Goal: Task Accomplishment & Management: Complete application form

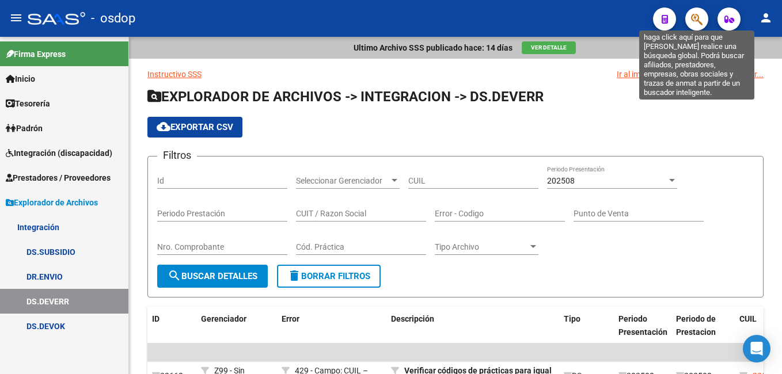
click at [698, 13] on icon "button" at bounding box center [697, 19] width 12 height 13
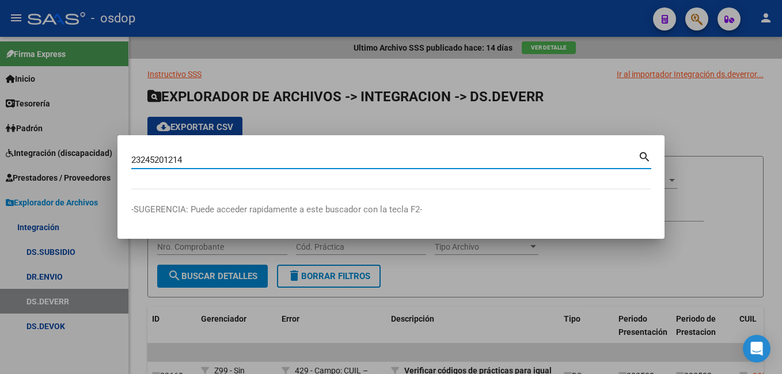
type input "23245201214"
click at [646, 156] on mat-icon "search" at bounding box center [644, 156] width 13 height 14
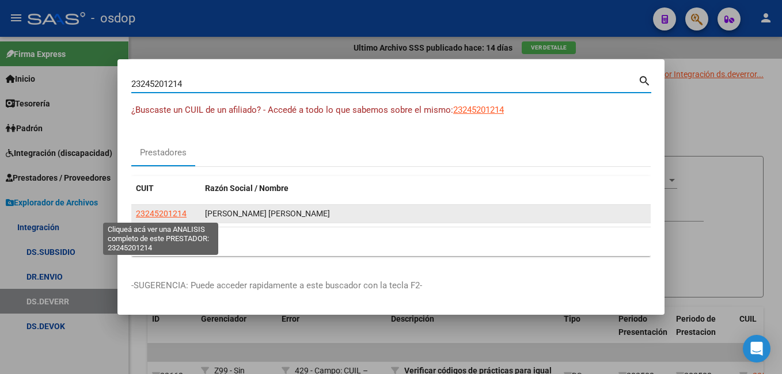
click at [169, 212] on span "23245201214" at bounding box center [161, 213] width 51 height 9
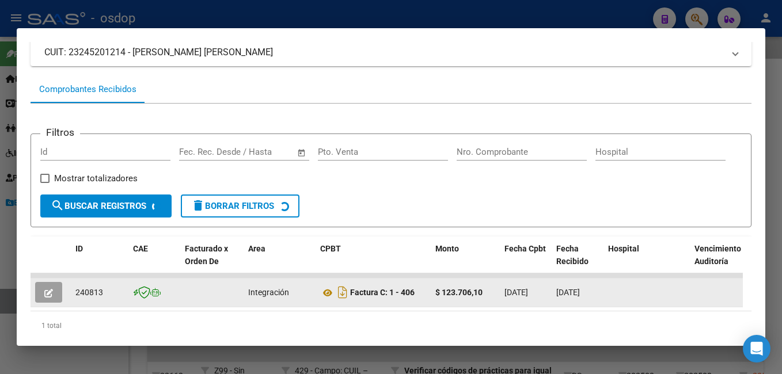
scroll to position [123, 0]
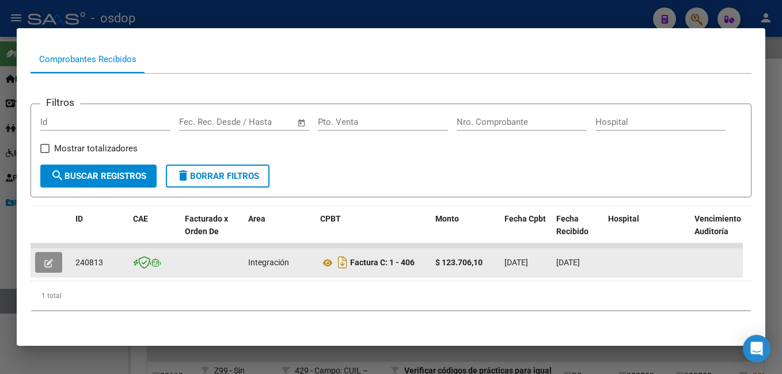
click at [52, 259] on icon "button" at bounding box center [48, 263] width 9 height 9
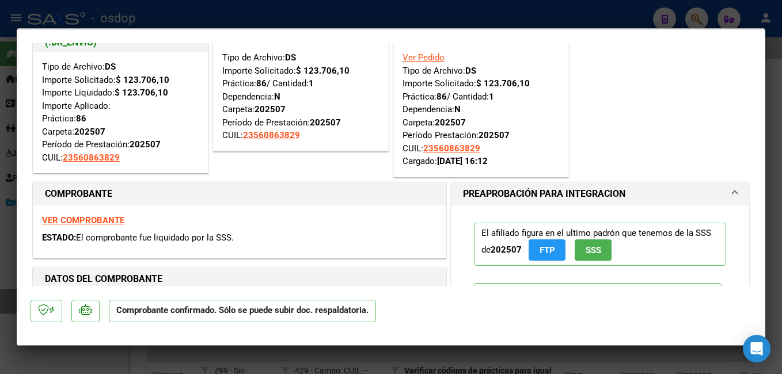
scroll to position [0, 0]
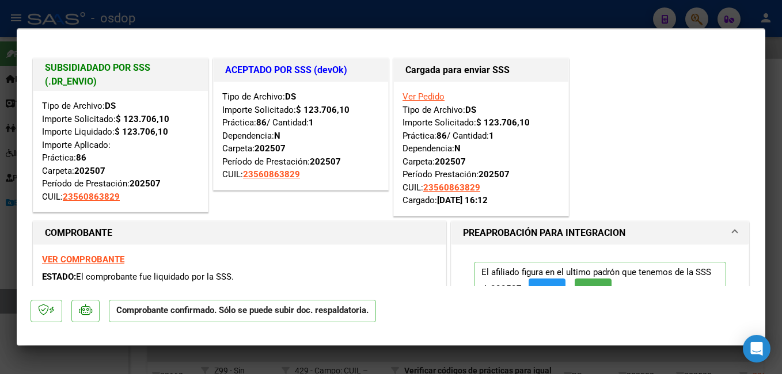
click at [170, 19] on div at bounding box center [391, 187] width 782 height 374
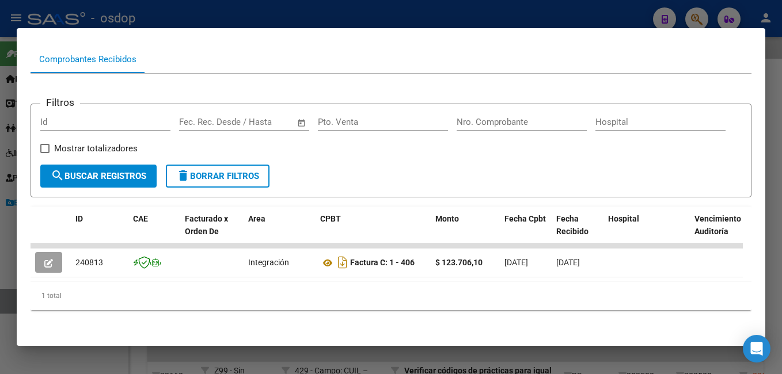
click at [409, 11] on div at bounding box center [391, 187] width 782 height 374
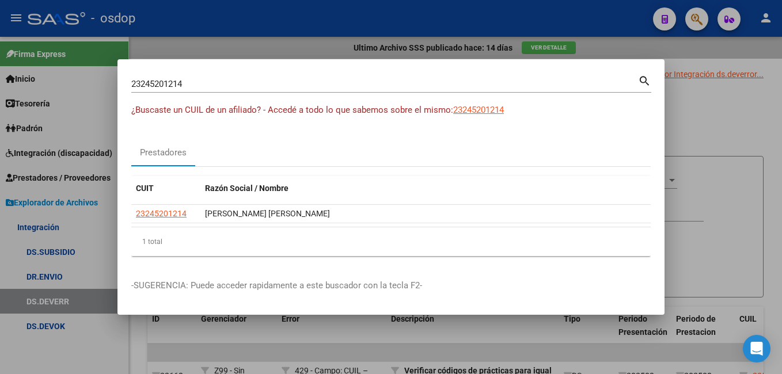
click at [245, 38] on div at bounding box center [391, 187] width 782 height 374
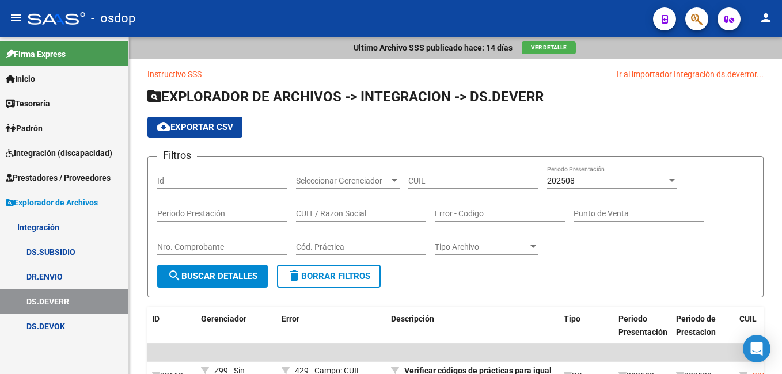
click at [80, 156] on span "Integración (discapacidad)" at bounding box center [59, 153] width 106 height 13
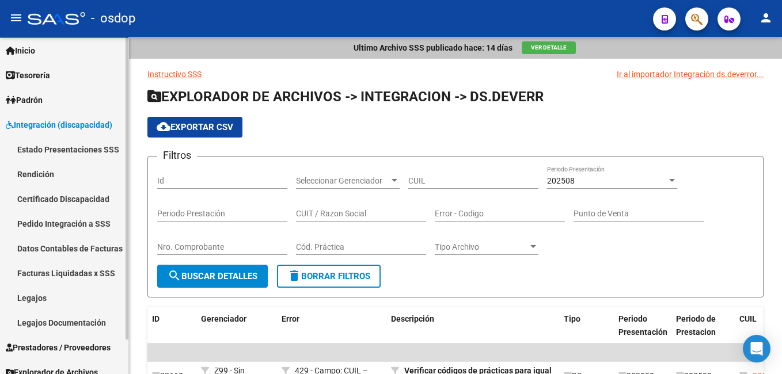
scroll to position [39, 0]
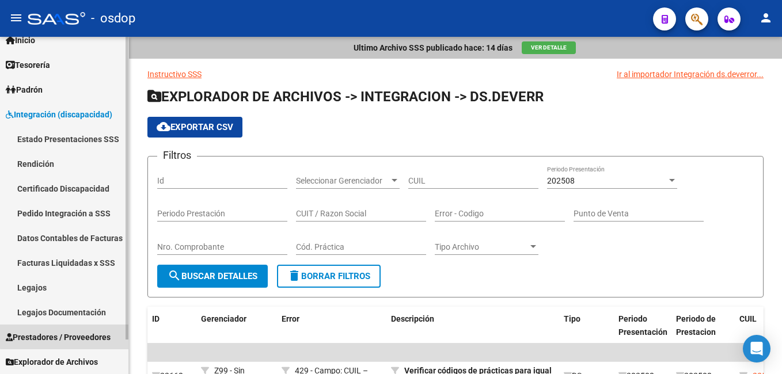
click at [64, 336] on span "Prestadores / Proveedores" at bounding box center [58, 337] width 105 height 13
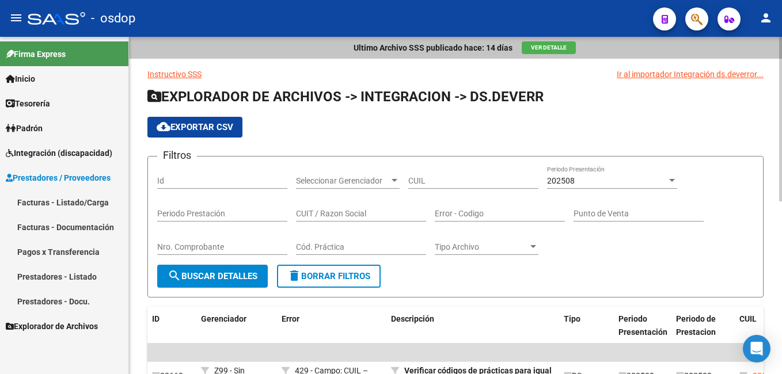
scroll to position [0, 0]
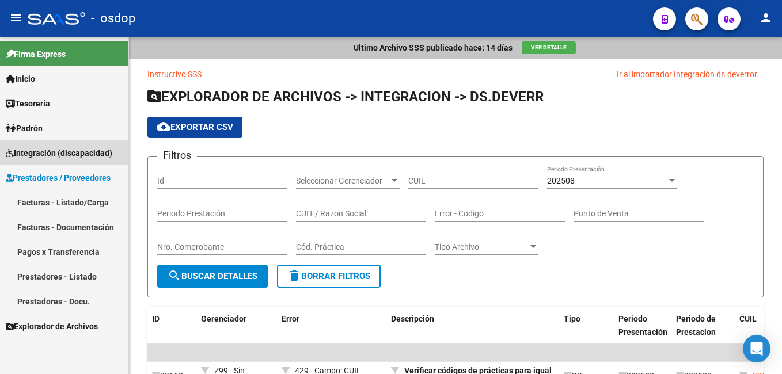
click at [89, 152] on span "Integración (discapacidad)" at bounding box center [59, 153] width 106 height 13
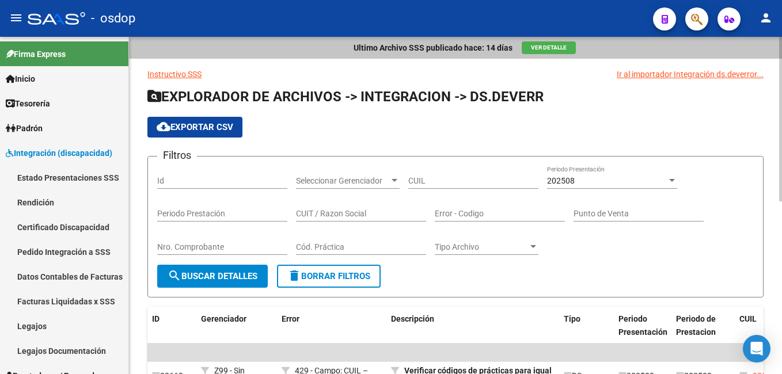
click at [328, 41] on div "Ultimo Archivo SSS publicado hace: 14 días Ver Detalle" at bounding box center [455, 48] width 653 height 22
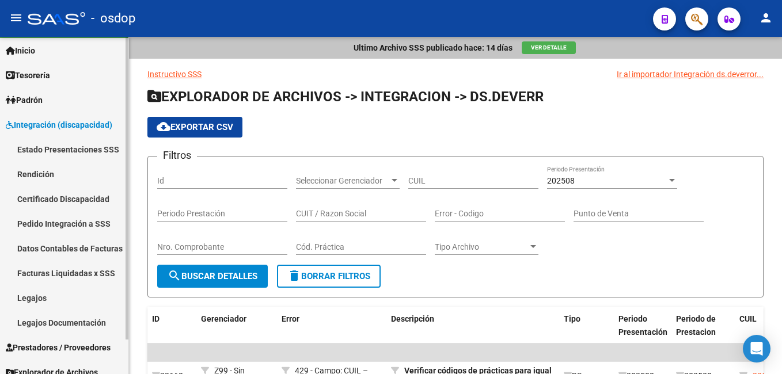
scroll to position [39, 0]
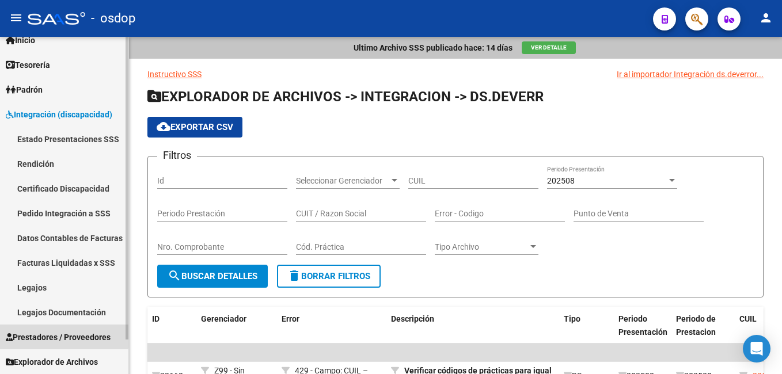
click at [60, 333] on span "Prestadores / Proveedores" at bounding box center [58, 337] width 105 height 13
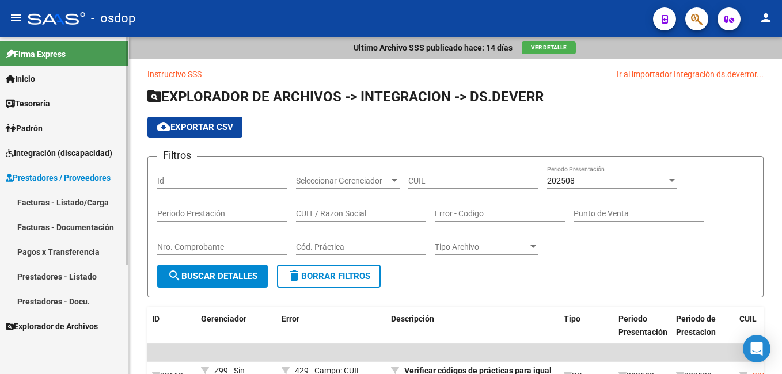
scroll to position [0, 0]
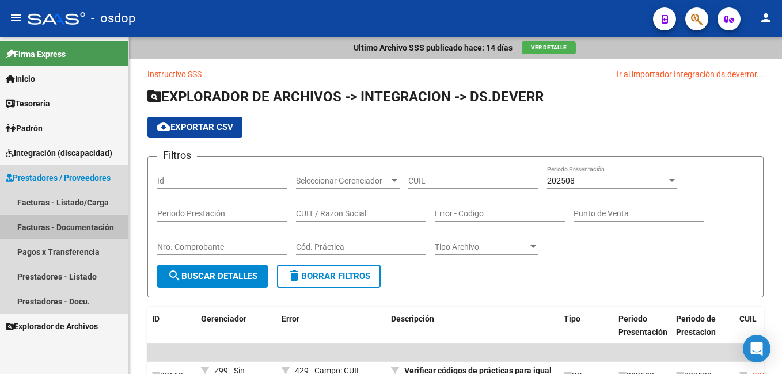
click at [72, 222] on link "Facturas - Documentación" at bounding box center [64, 227] width 128 height 25
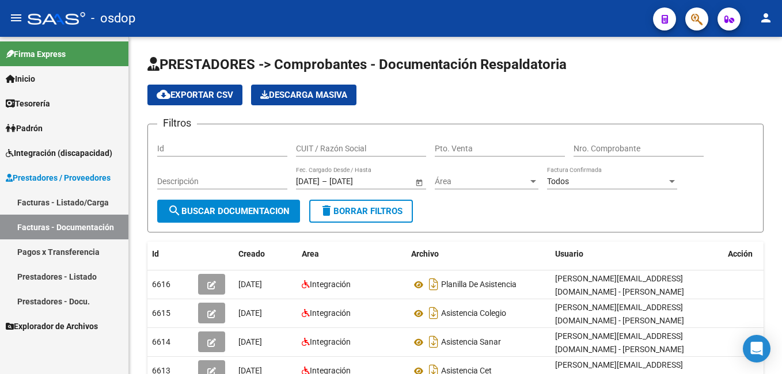
click at [73, 214] on link "Facturas - Listado/Carga" at bounding box center [64, 202] width 128 height 25
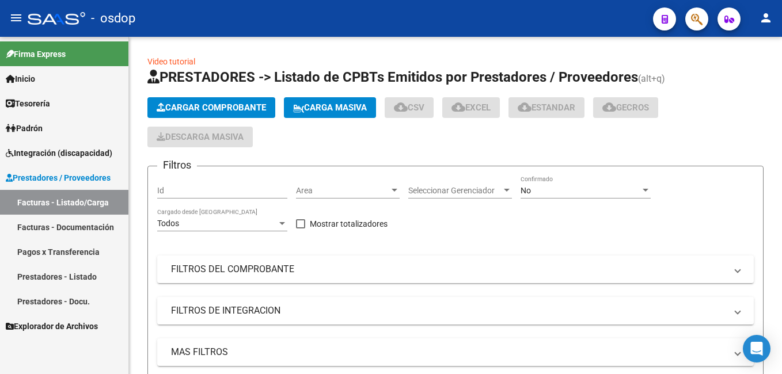
click at [74, 209] on link "Facturas - Listado/Carga" at bounding box center [64, 202] width 128 height 25
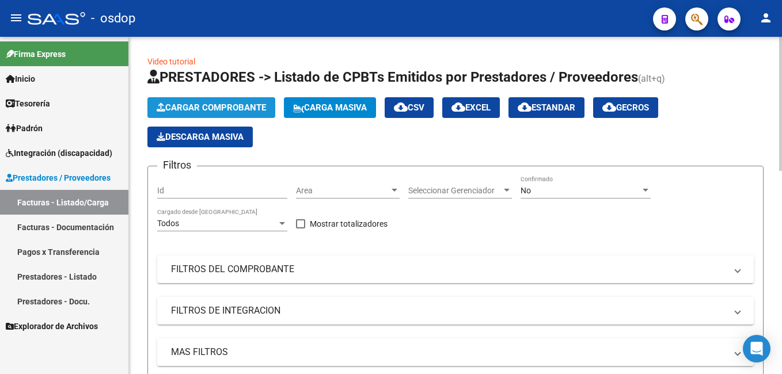
click at [214, 106] on span "Cargar Comprobante" at bounding box center [211, 107] width 109 height 10
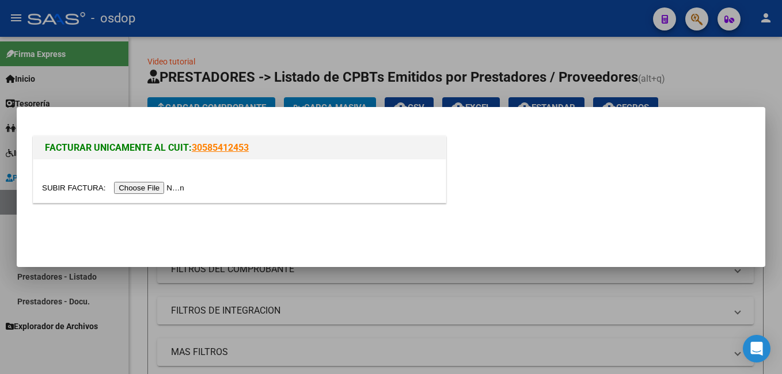
click at [149, 175] on div at bounding box center [239, 180] width 412 height 43
click at [149, 182] on input "file" at bounding box center [115, 188] width 146 height 12
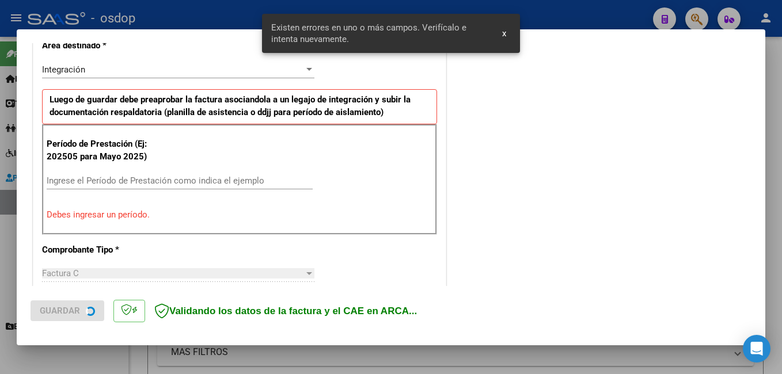
scroll to position [279, 0]
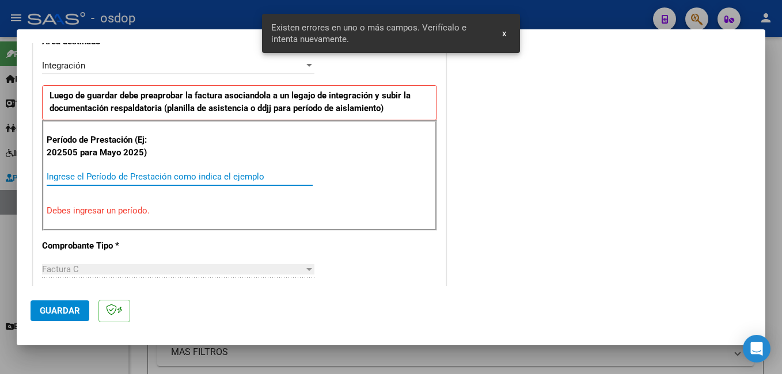
click at [194, 173] on input "Ingrese el Período de Prestación como indica el ejemplo" at bounding box center [180, 177] width 266 height 10
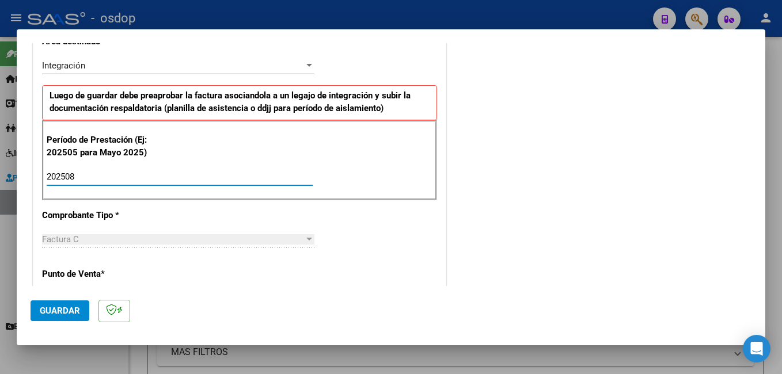
type input "202508"
click at [59, 312] on span "Guardar" at bounding box center [60, 311] width 40 height 10
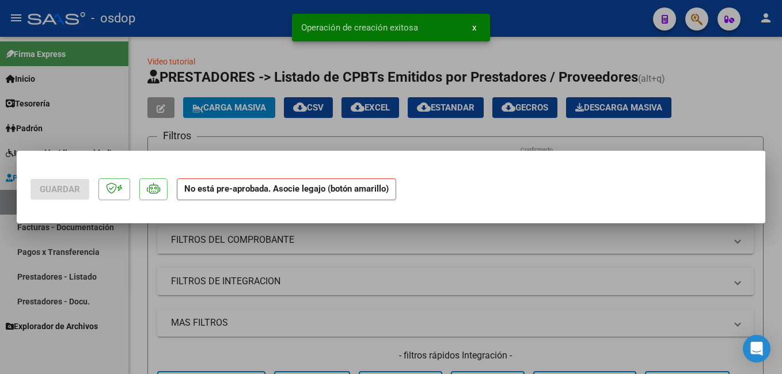
scroll to position [0, 0]
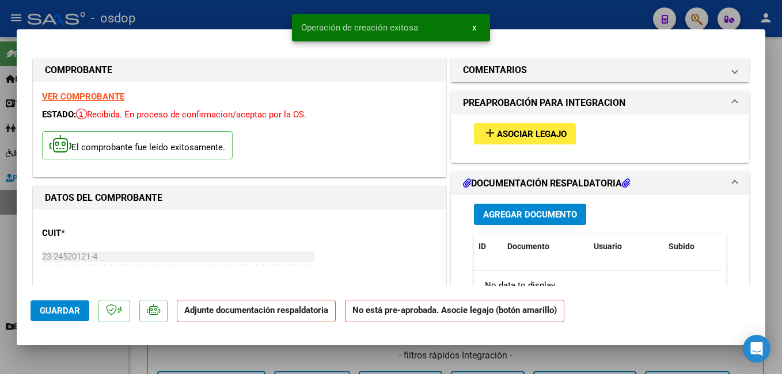
click at [517, 140] on button "add Asociar Legajo" at bounding box center [525, 133] width 102 height 21
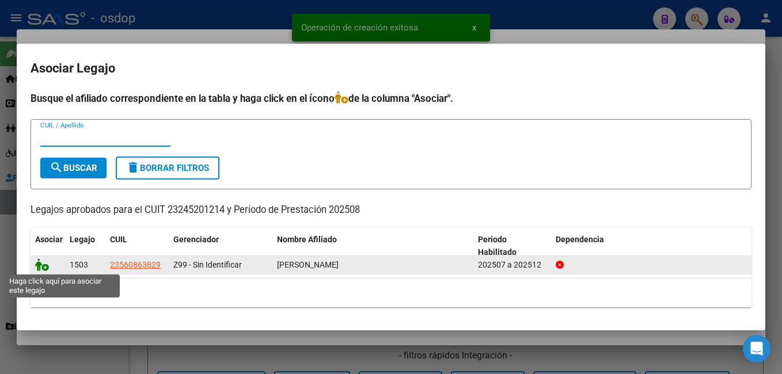
click at [43, 260] on icon at bounding box center [42, 264] width 14 height 13
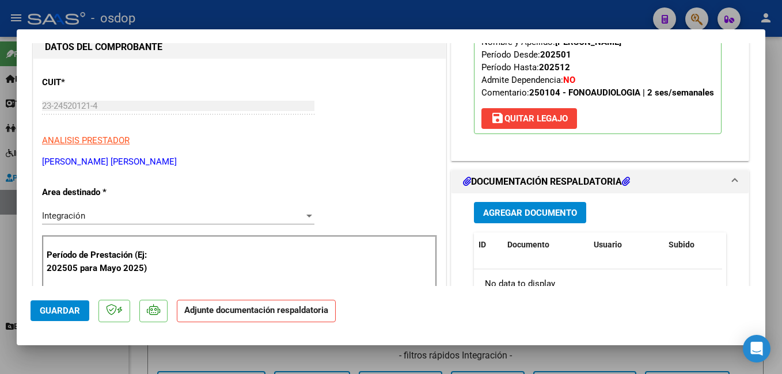
scroll to position [173, 0]
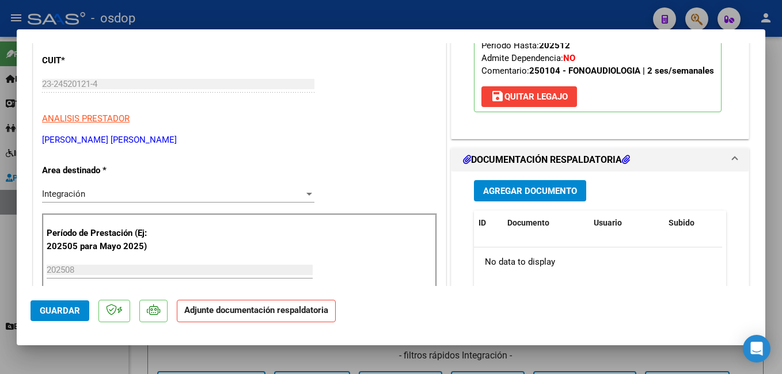
click at [490, 185] on button "Agregar Documento" at bounding box center [530, 190] width 112 height 21
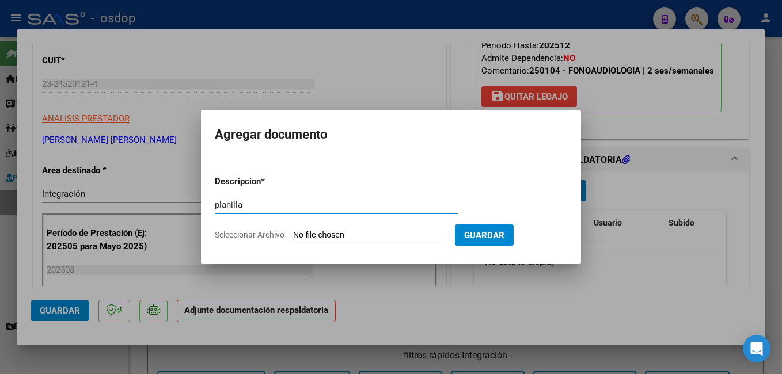
type input "planilla"
click at [351, 231] on input "Seleccionar Archivo" at bounding box center [369, 235] width 153 height 11
type input "C:\fakepath\planilla agosto [PERSON_NAME].pdf"
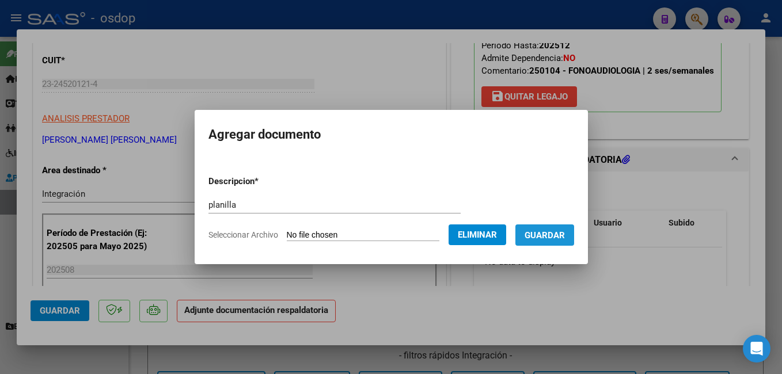
click at [565, 232] on span "Guardar" at bounding box center [544, 235] width 40 height 10
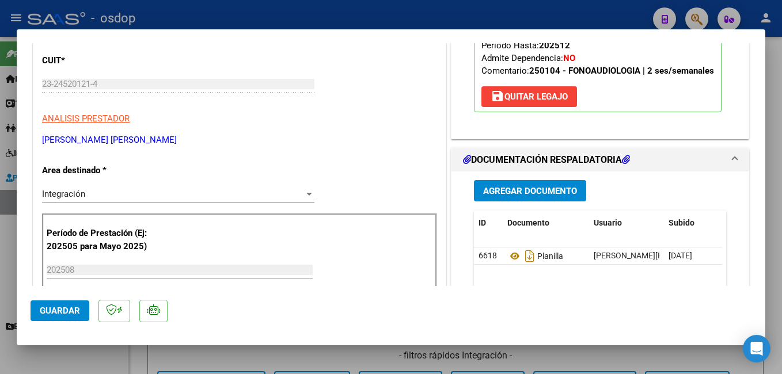
click at [149, 12] on div at bounding box center [391, 187] width 782 height 374
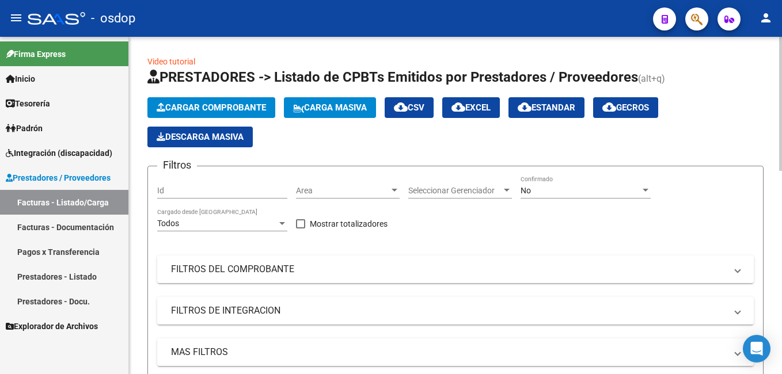
click at [201, 108] on span "Cargar Comprobante" at bounding box center [211, 107] width 109 height 10
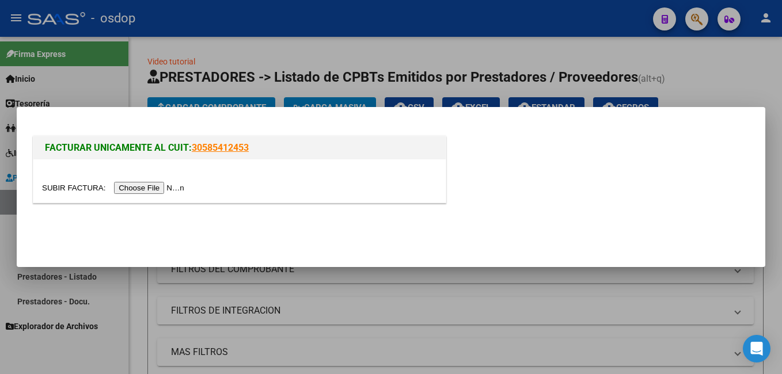
click at [155, 190] on input "file" at bounding box center [115, 188] width 146 height 12
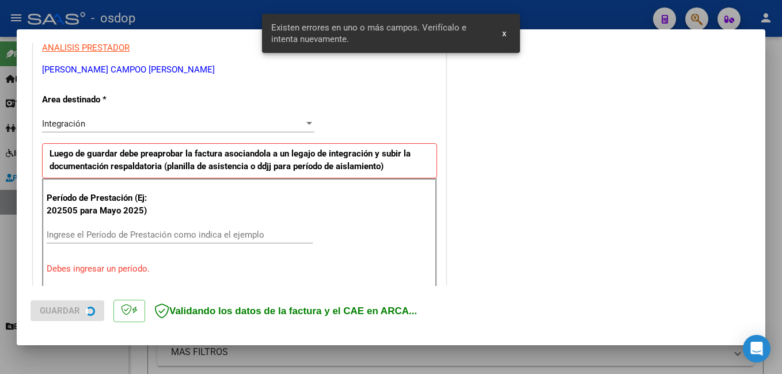
scroll to position [279, 0]
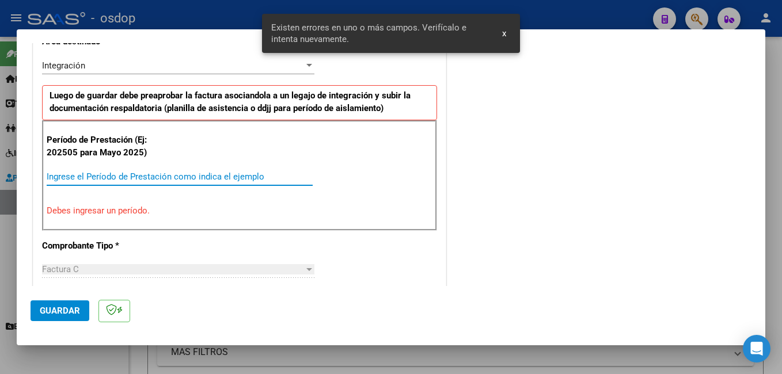
click at [134, 179] on input "Ingrese el Período de Prestación como indica el ejemplo" at bounding box center [180, 177] width 266 height 10
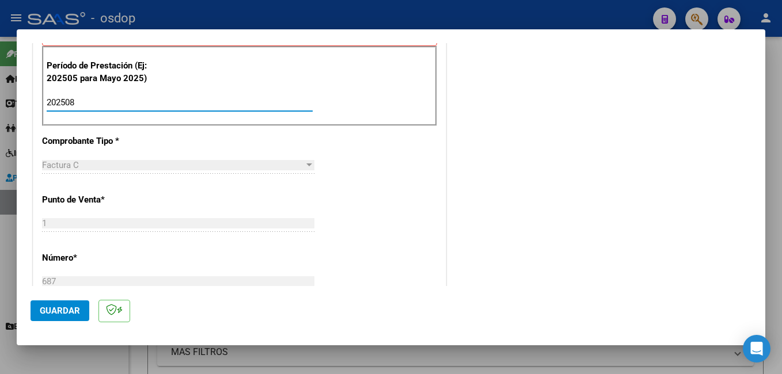
scroll to position [337, 0]
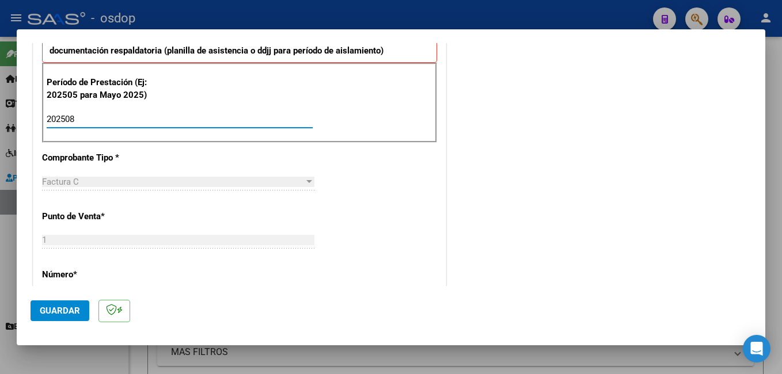
type input "202508"
click at [74, 309] on span "Guardar" at bounding box center [60, 311] width 40 height 10
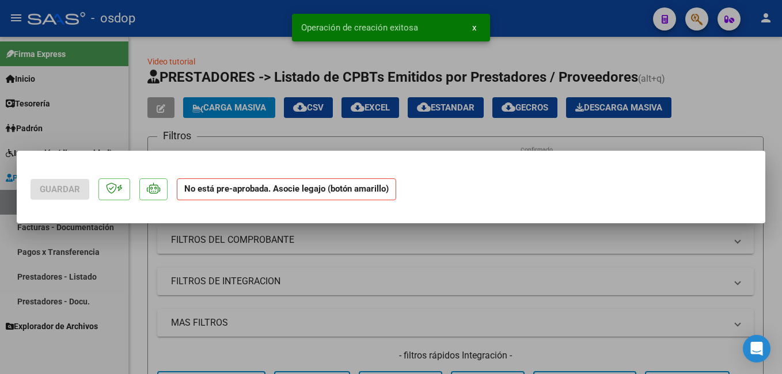
scroll to position [0, 0]
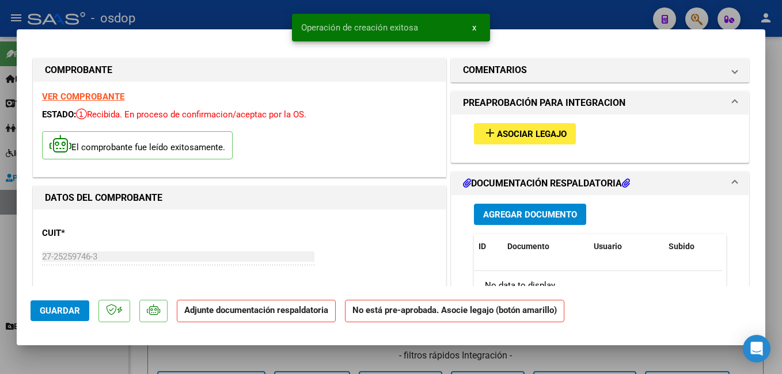
click at [485, 135] on mat-icon "add" at bounding box center [490, 133] width 14 height 14
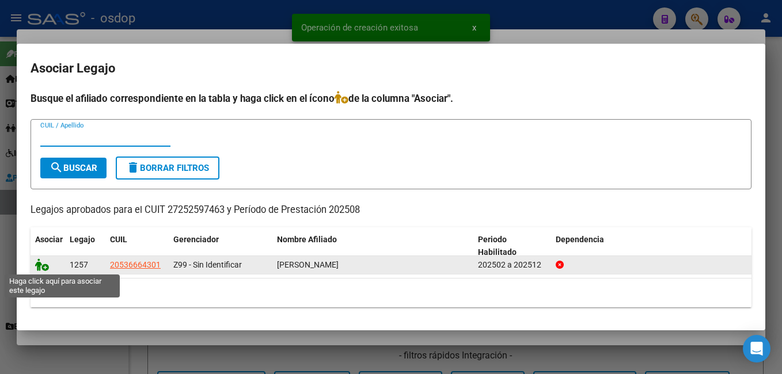
click at [41, 265] on icon at bounding box center [42, 264] width 14 height 13
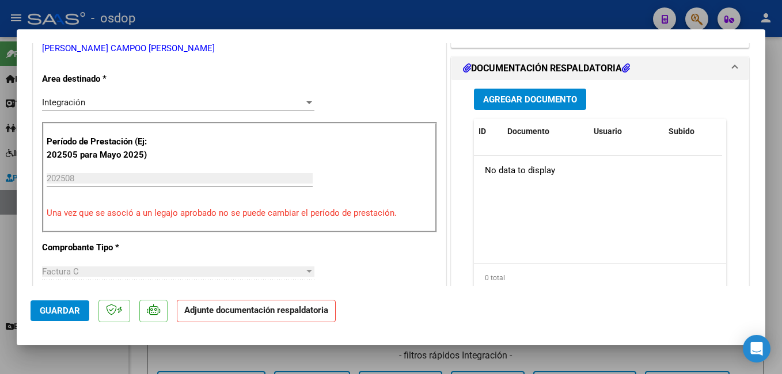
scroll to position [288, 0]
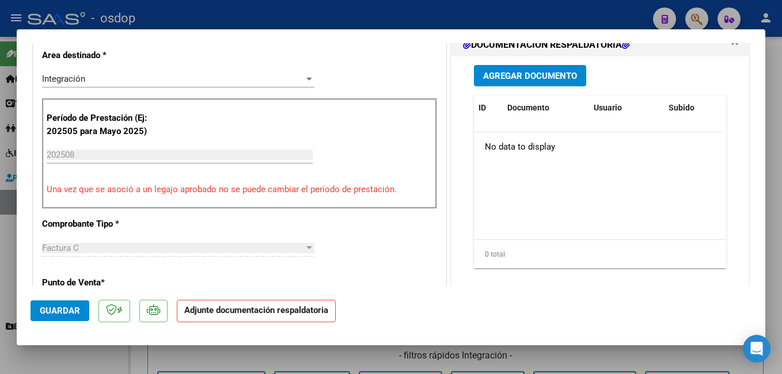
click at [519, 73] on span "Agregar Documento" at bounding box center [530, 76] width 94 height 10
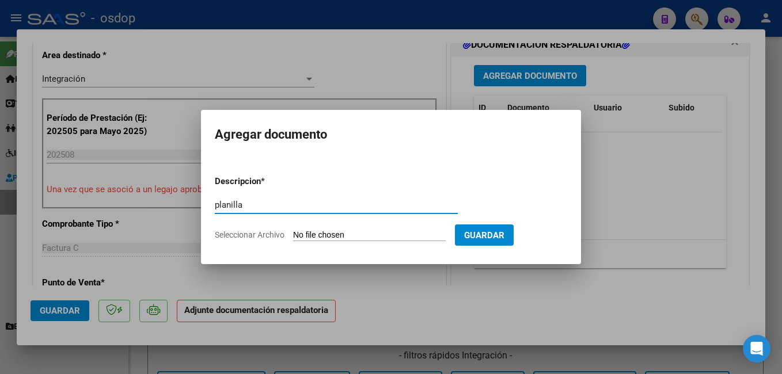
type input "planilla"
click at [392, 233] on input "Seleccionar Archivo" at bounding box center [369, 235] width 153 height 11
type input "C:\fakepath\asis [PERSON_NAME] agosto .pdf"
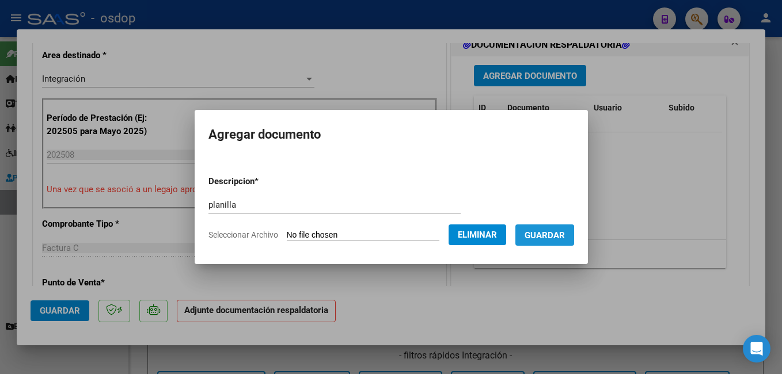
click at [551, 240] on span "Guardar" at bounding box center [544, 235] width 40 height 10
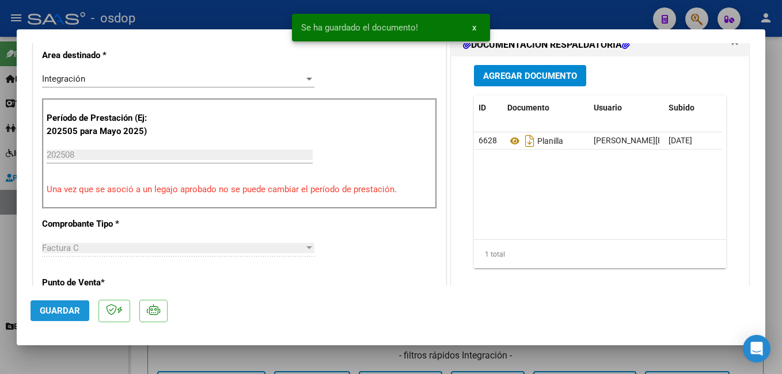
click at [74, 310] on span "Guardar" at bounding box center [60, 311] width 40 height 10
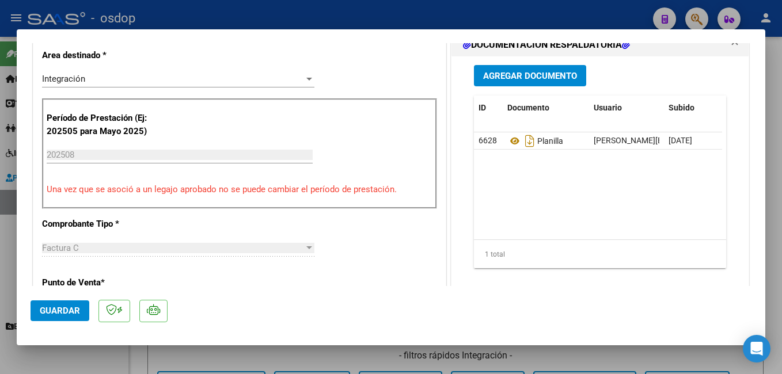
click at [343, 24] on div at bounding box center [391, 187] width 782 height 374
type input "$ 0,00"
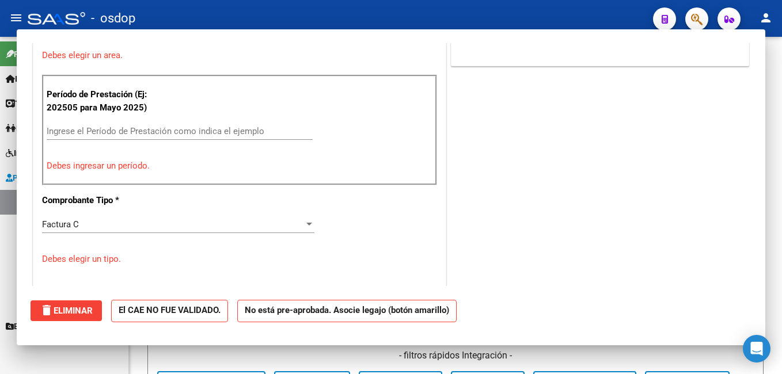
scroll to position [238, 0]
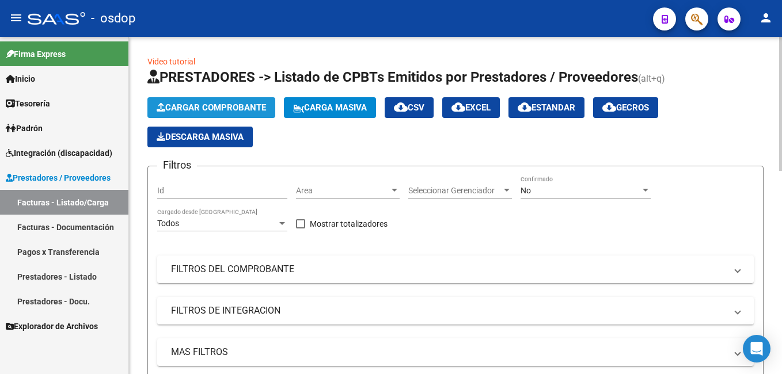
click at [213, 110] on span "Cargar Comprobante" at bounding box center [211, 107] width 109 height 10
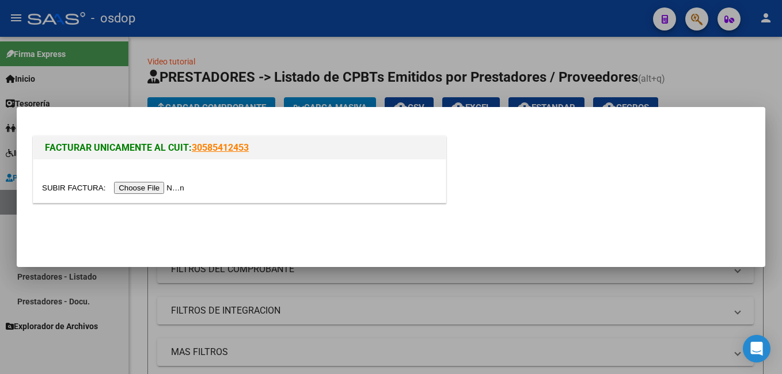
click at [153, 189] on input "file" at bounding box center [115, 188] width 146 height 12
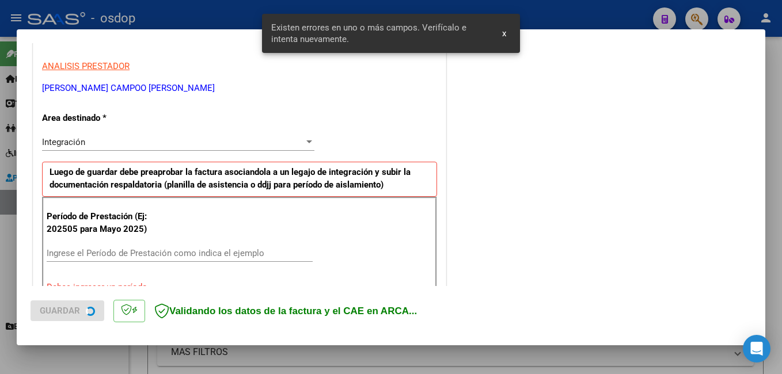
scroll to position [279, 0]
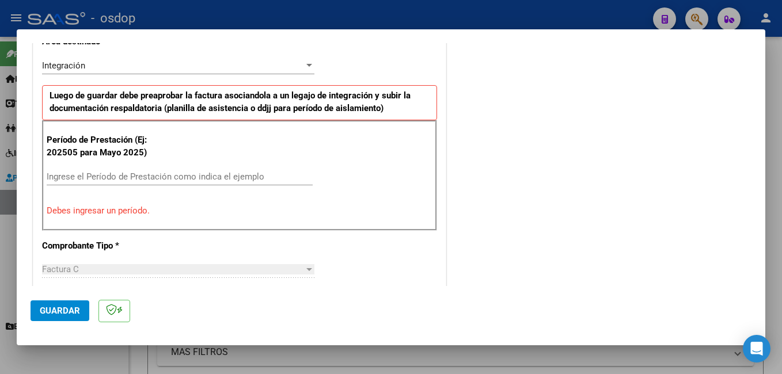
click at [153, 172] on input "Ingrese el Período de Prestación como indica el ejemplo" at bounding box center [180, 177] width 266 height 10
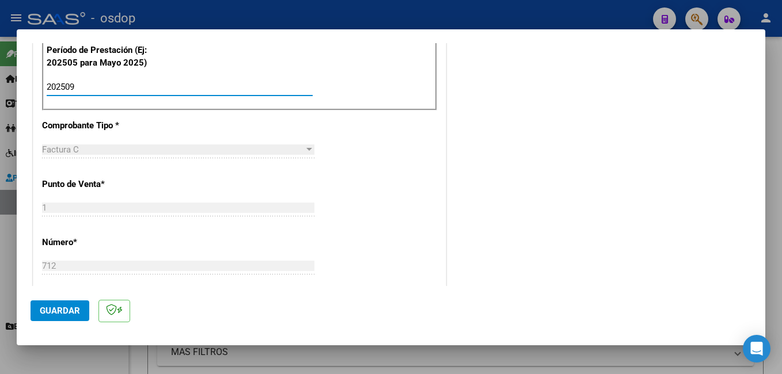
scroll to position [375, 0]
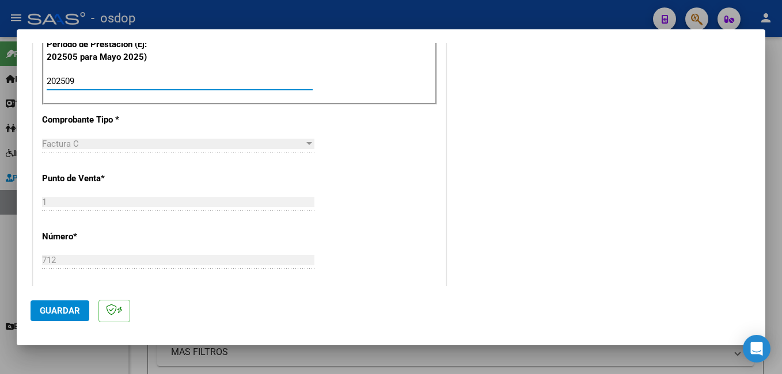
type input "202509"
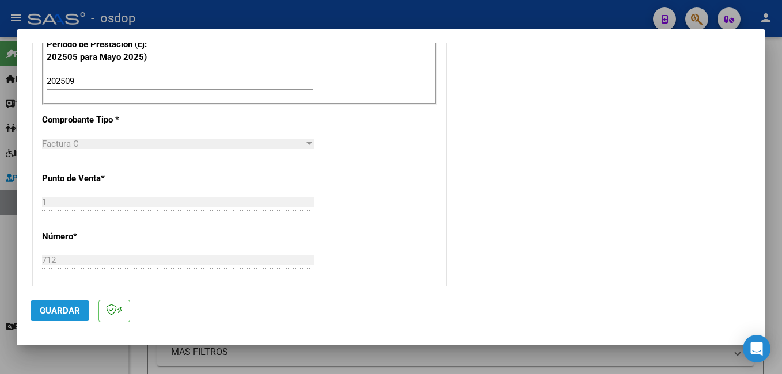
click at [44, 319] on button "Guardar" at bounding box center [60, 310] width 59 height 21
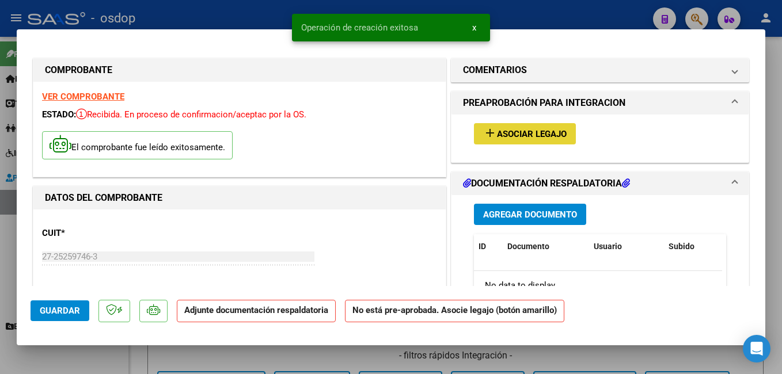
click at [489, 129] on mat-icon "add" at bounding box center [490, 133] width 14 height 14
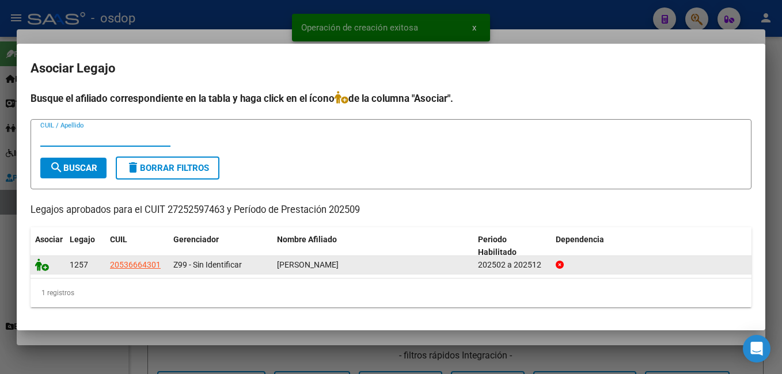
click at [35, 261] on icon at bounding box center [42, 264] width 14 height 13
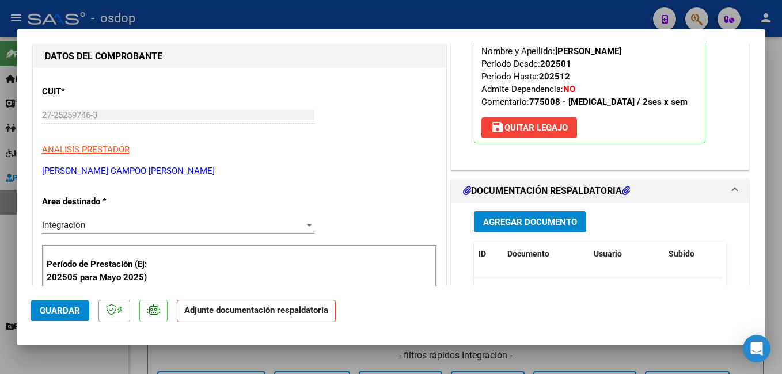
scroll to position [173, 0]
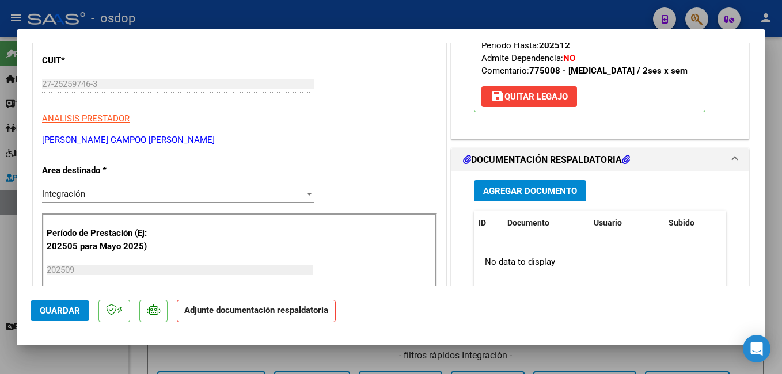
click at [493, 187] on span "Agregar Documento" at bounding box center [530, 191] width 94 height 10
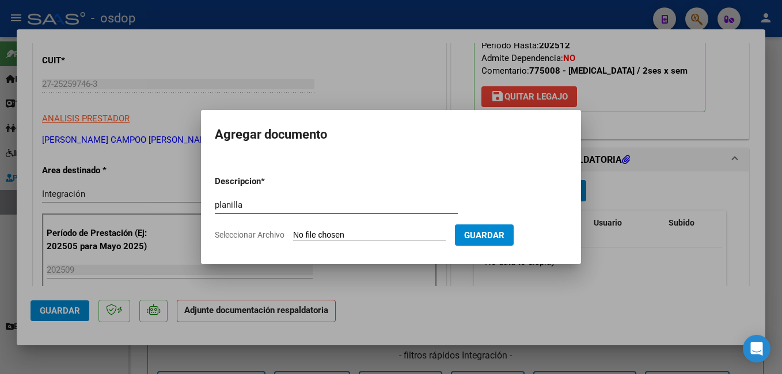
type input "planilla"
click at [385, 234] on input "Seleccionar Archivo" at bounding box center [369, 235] width 153 height 11
type input "C:\fakepath\Asis [PERSON_NAME] setiembre .pdf"
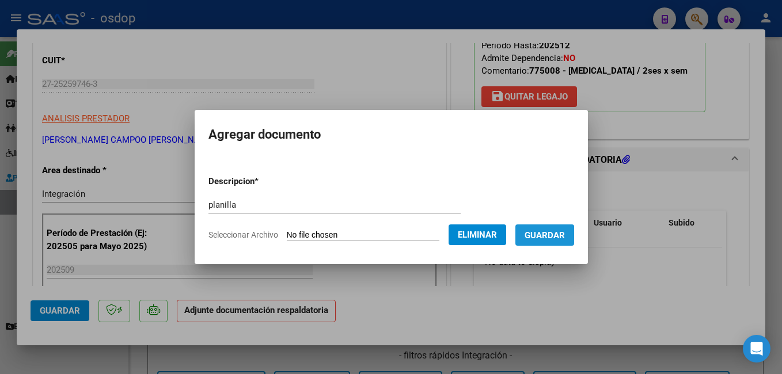
click at [561, 238] on span "Guardar" at bounding box center [544, 235] width 40 height 10
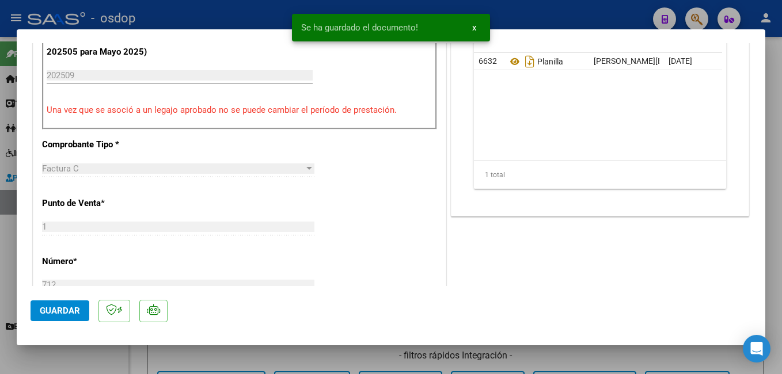
scroll to position [403, 0]
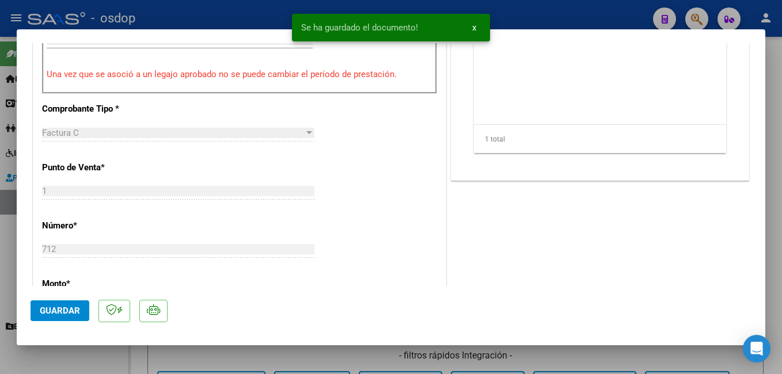
click at [77, 314] on span "Guardar" at bounding box center [60, 311] width 40 height 10
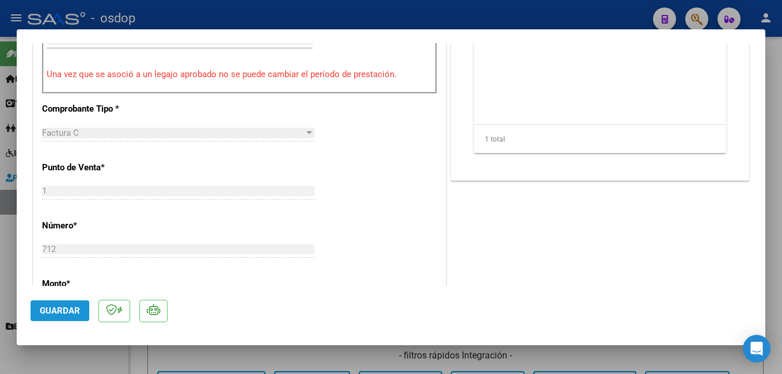
click at [77, 314] on span "Guardar" at bounding box center [60, 311] width 40 height 10
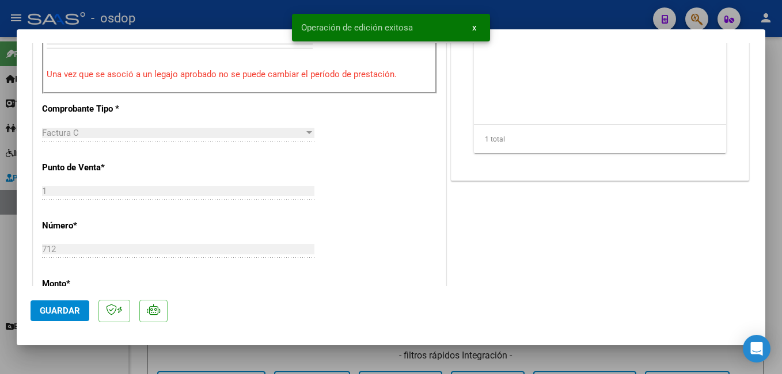
click at [530, 17] on div at bounding box center [391, 187] width 782 height 374
type input "$ 0,00"
